Goal: Find specific page/section

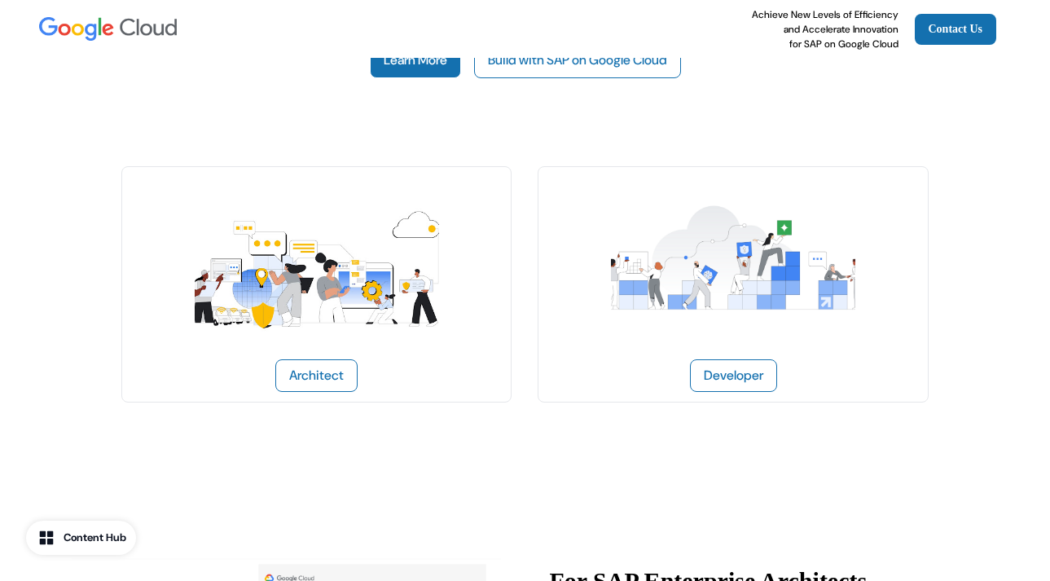
scroll to position [141, 0]
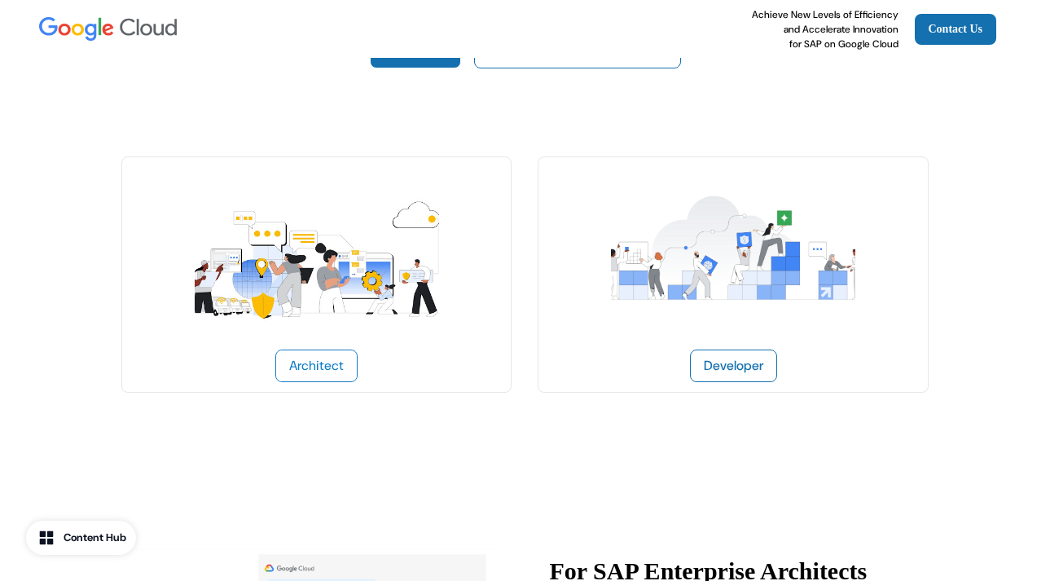
click at [323, 362] on button "Architect" at bounding box center [316, 366] width 82 height 33
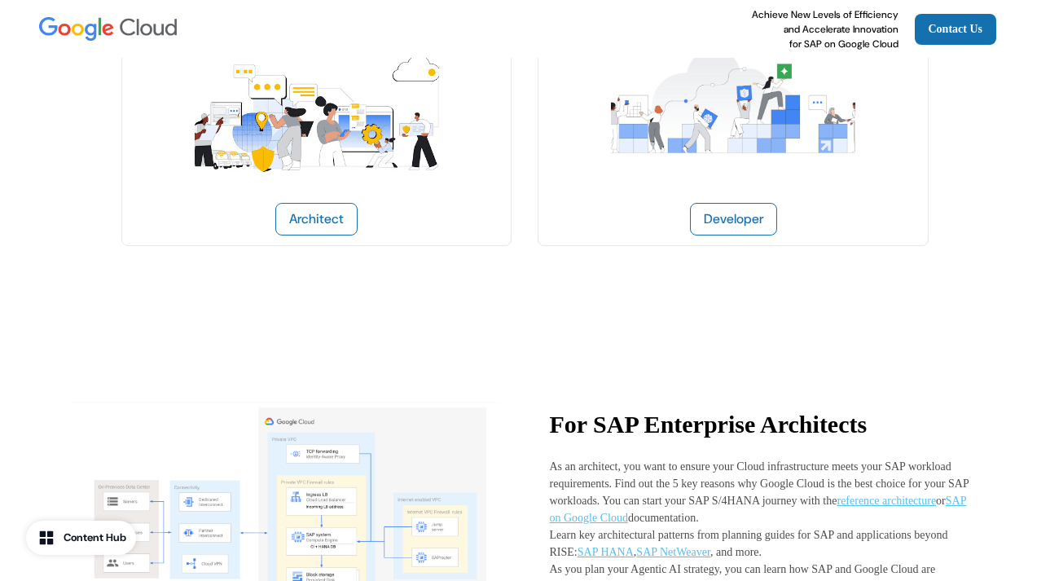
scroll to position [271, 0]
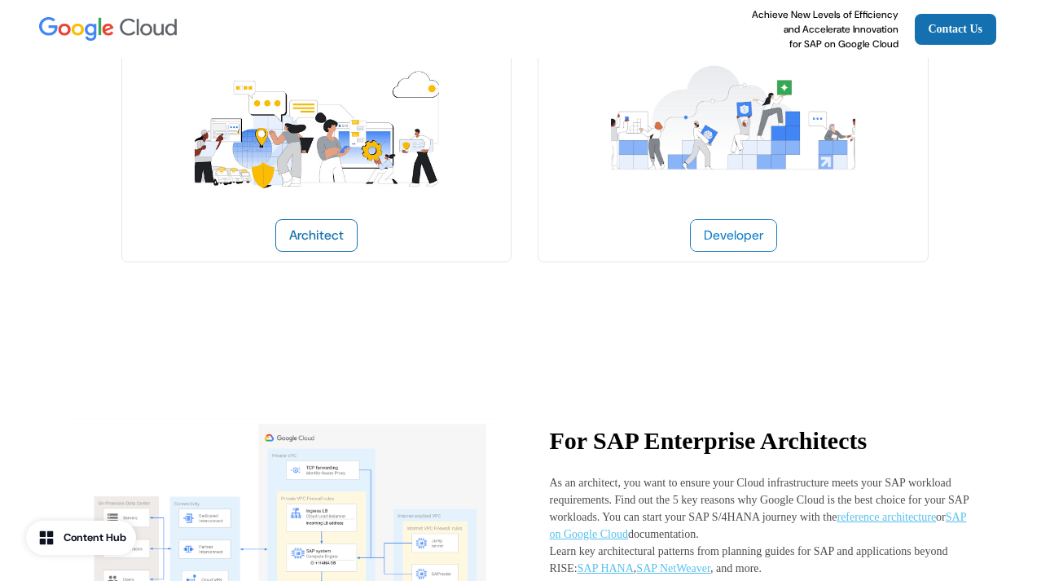
click at [743, 233] on button "Developer" at bounding box center [733, 235] width 87 height 33
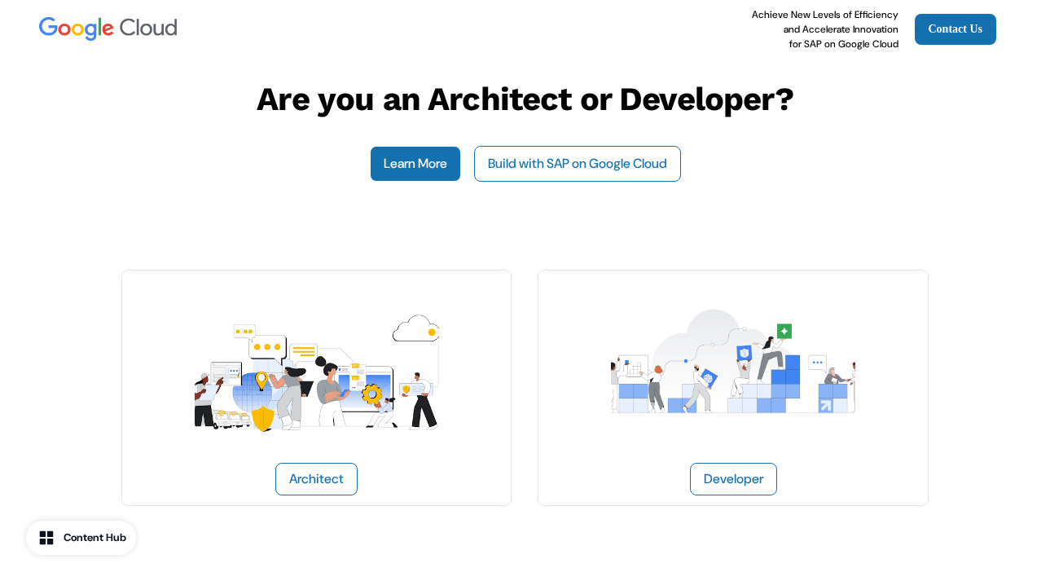
scroll to position [0, 0]
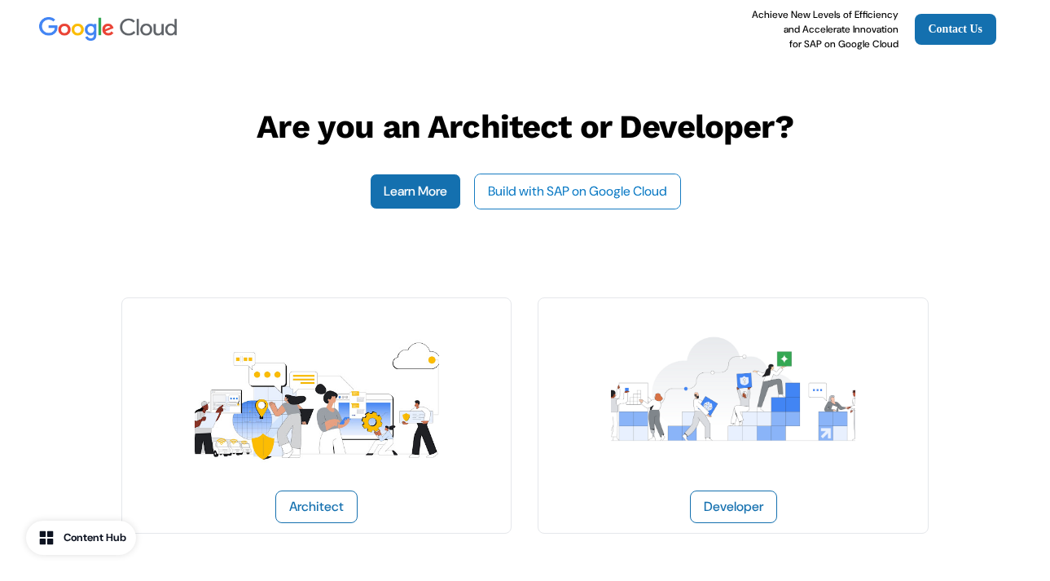
click at [530, 187] on button "Build with SAP on Google Cloud" at bounding box center [577, 192] width 207 height 36
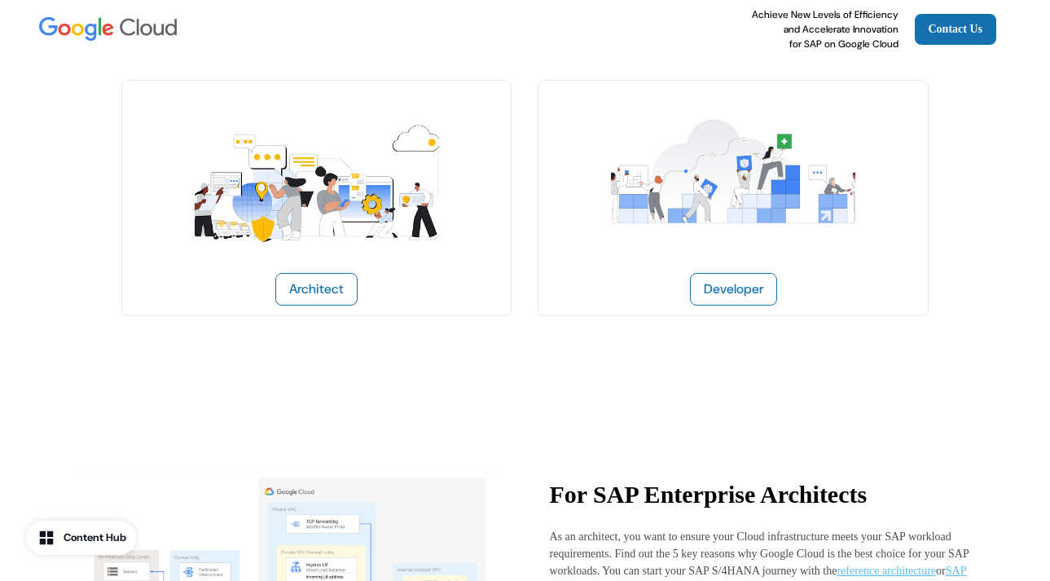
scroll to position [258, 0]
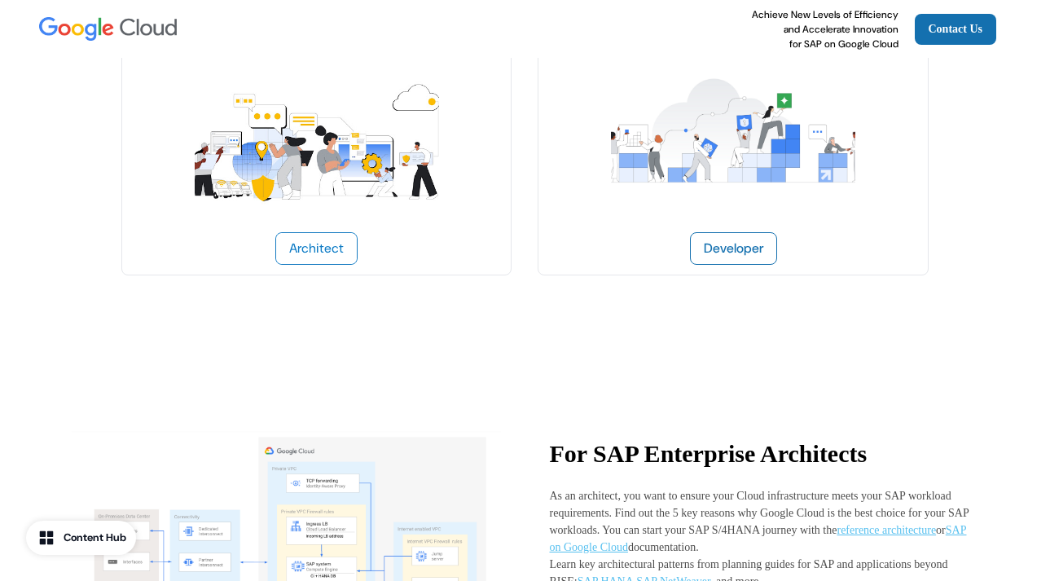
click at [318, 246] on button "Architect" at bounding box center [316, 248] width 82 height 33
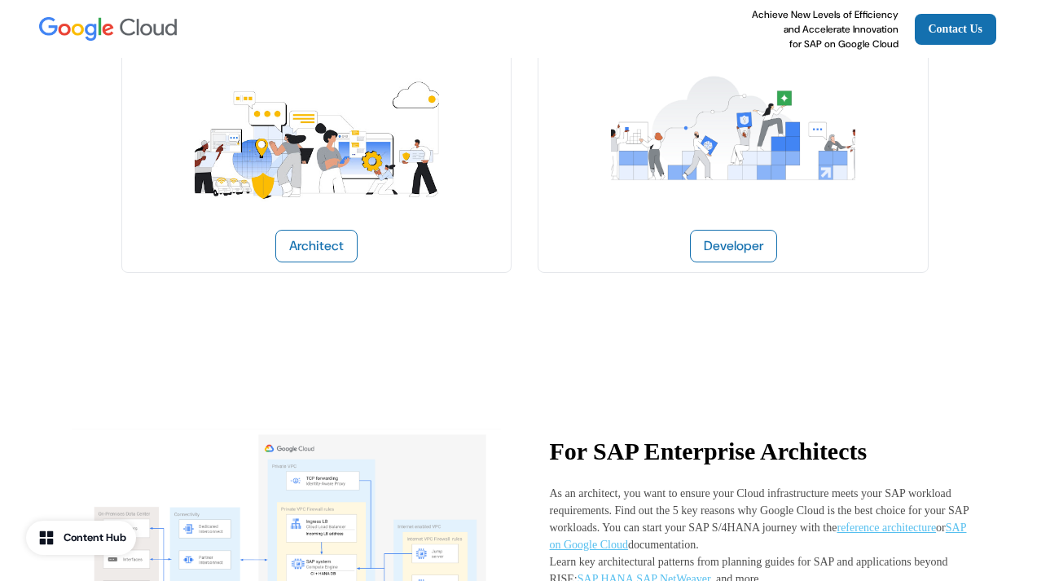
scroll to position [237, 0]
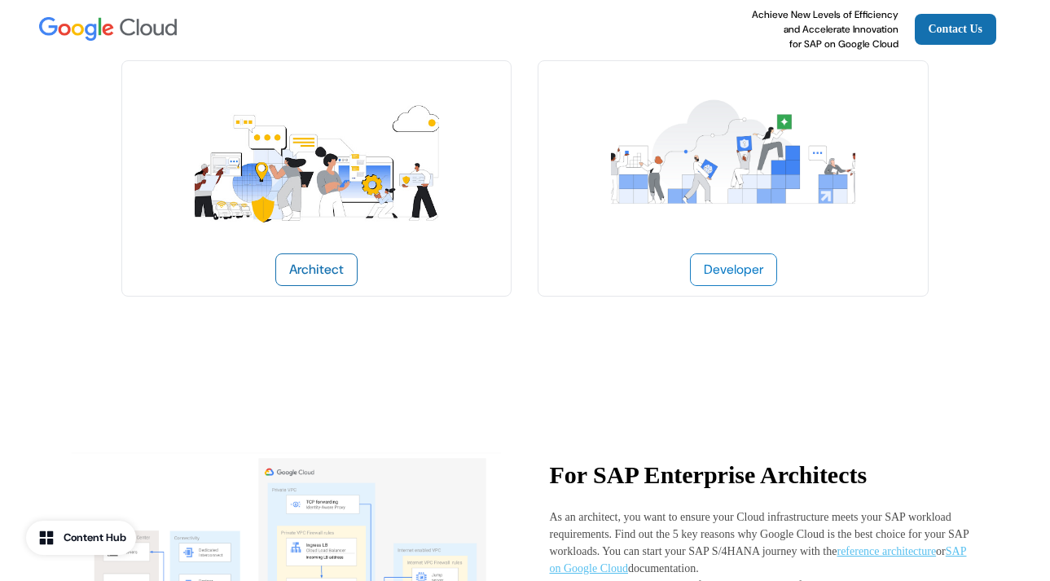
click at [727, 261] on button "Developer" at bounding box center [733, 269] width 87 height 33
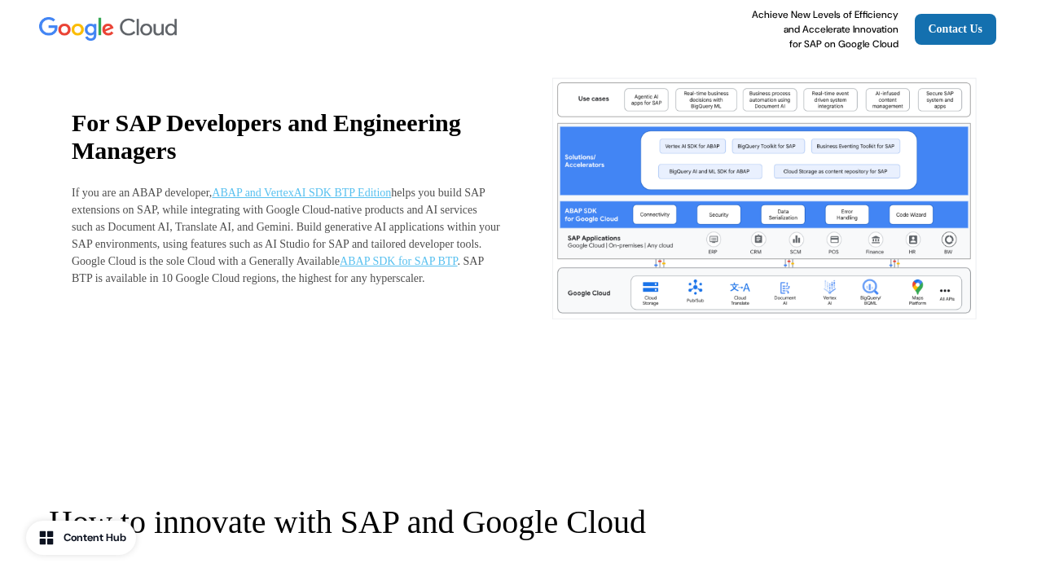
scroll to position [1023, 0]
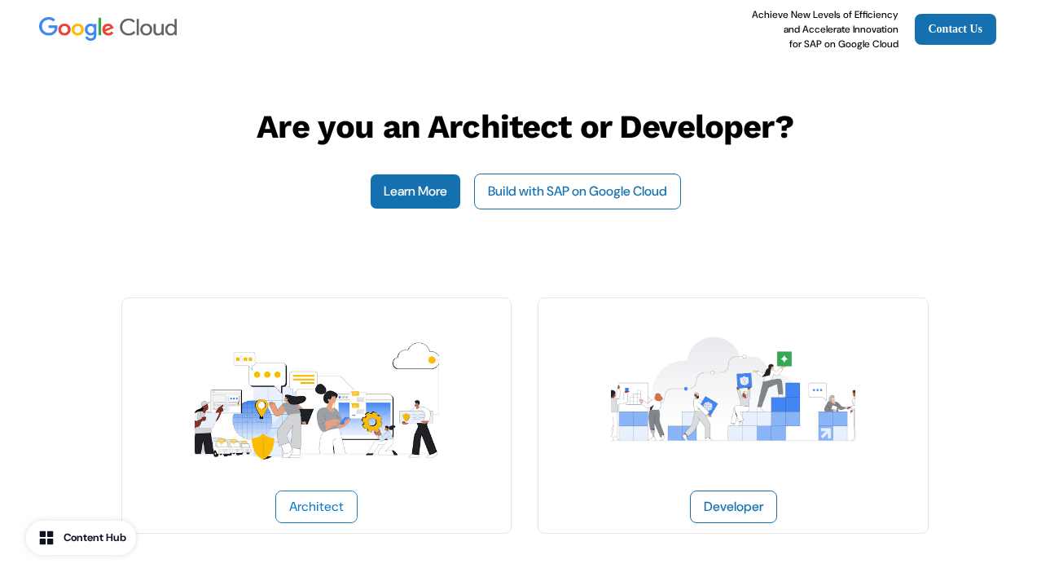
click at [319, 499] on button "Architect" at bounding box center [316, 506] width 82 height 33
click at [609, 183] on button "Build with SAP on Google Cloud" at bounding box center [577, 192] width 207 height 36
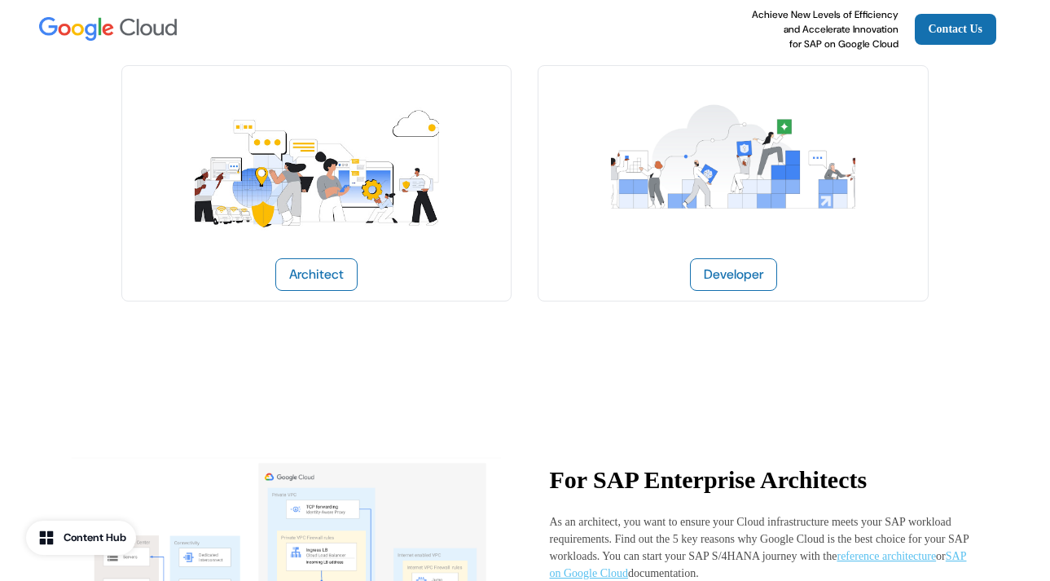
scroll to position [258, 0]
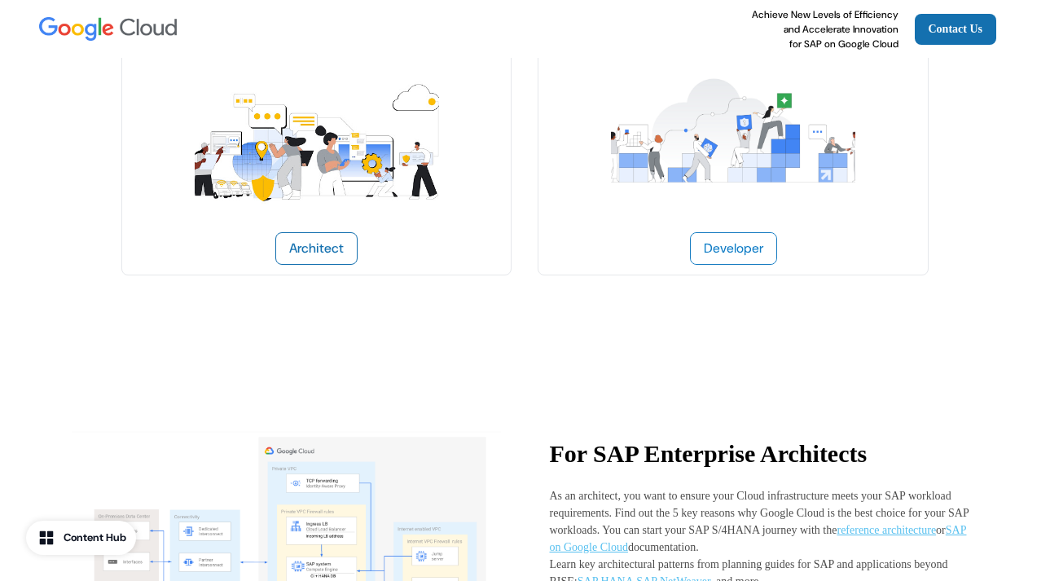
click at [728, 240] on button "Developer" at bounding box center [733, 248] width 87 height 33
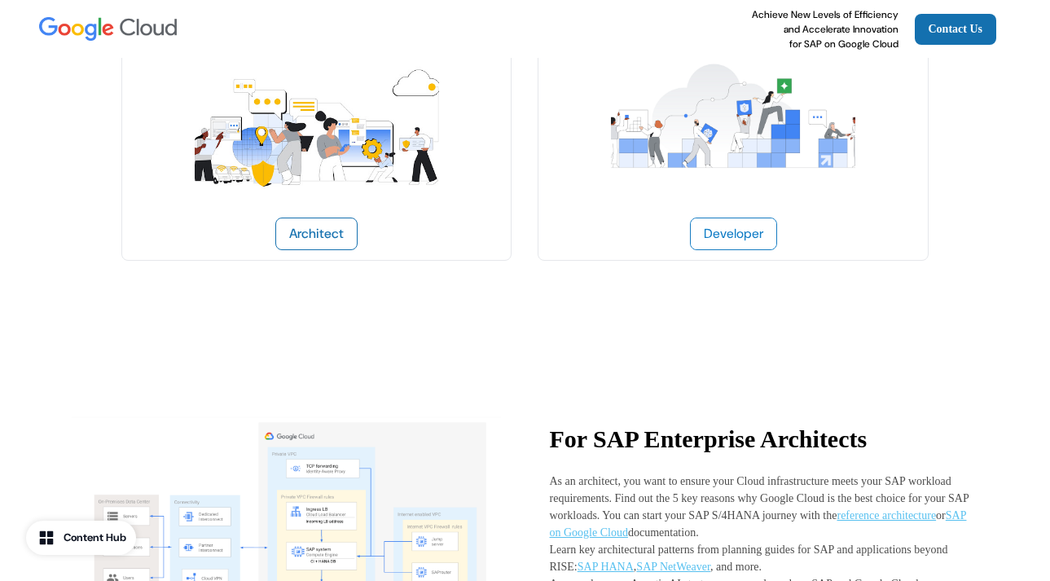
scroll to position [0, 0]
